Goal: Information Seeking & Learning: Learn about a topic

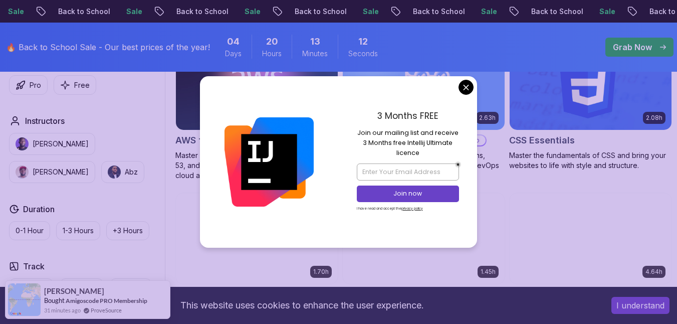
scroll to position [877, 0]
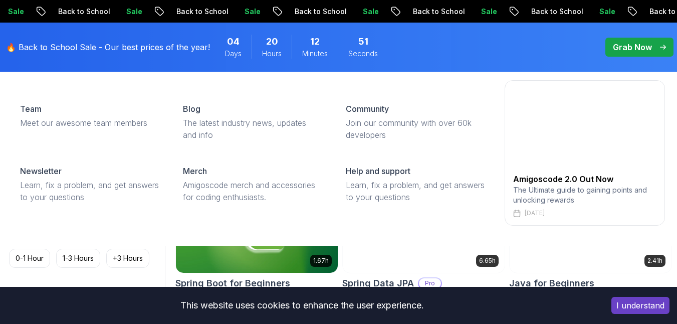
scroll to position [0, 0]
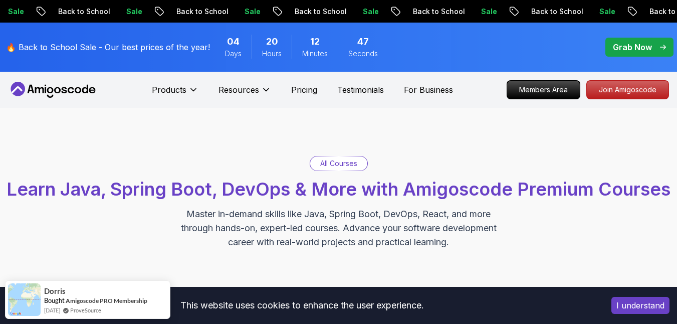
click at [83, 90] on icon at bounding box center [53, 90] width 90 height 16
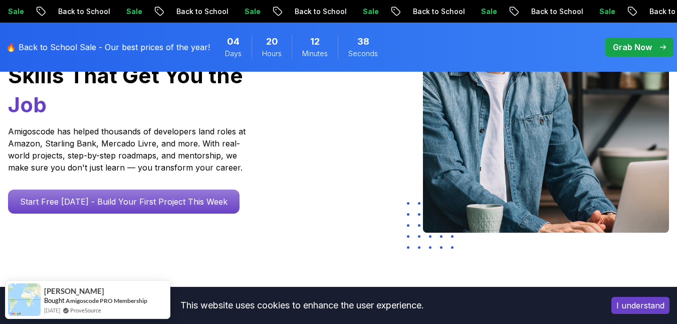
scroll to position [198, 0]
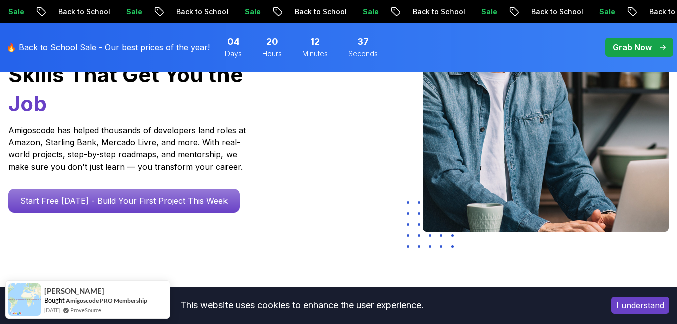
click at [161, 184] on div "Go From Learning to Hired: Master Java, Spring Boot & Cloud Skills That Get You…" at bounding box center [141, 103] width 282 height 261
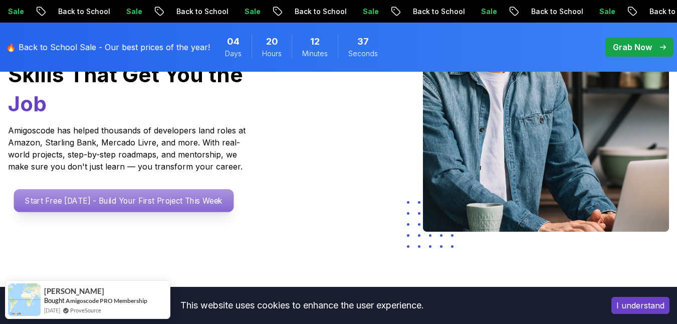
click at [161, 189] on p "Start Free [DATE] - Build Your First Project This Week" at bounding box center [124, 200] width 220 height 23
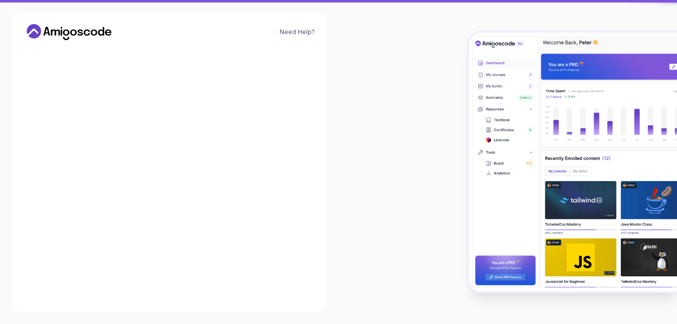
click at [140, 162] on input "Email *" at bounding box center [169, 165] width 200 height 21
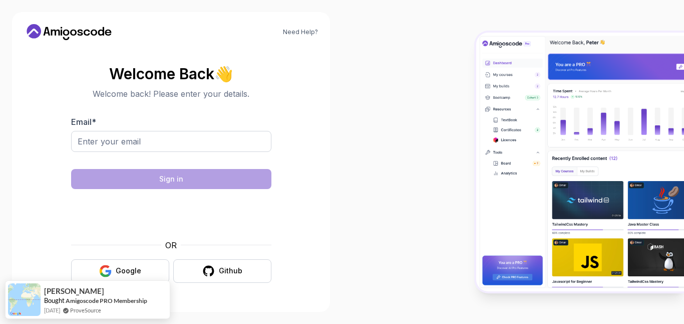
click at [74, 34] on icon at bounding box center [69, 32] width 90 height 16
